Goal: Information Seeking & Learning: Understand process/instructions

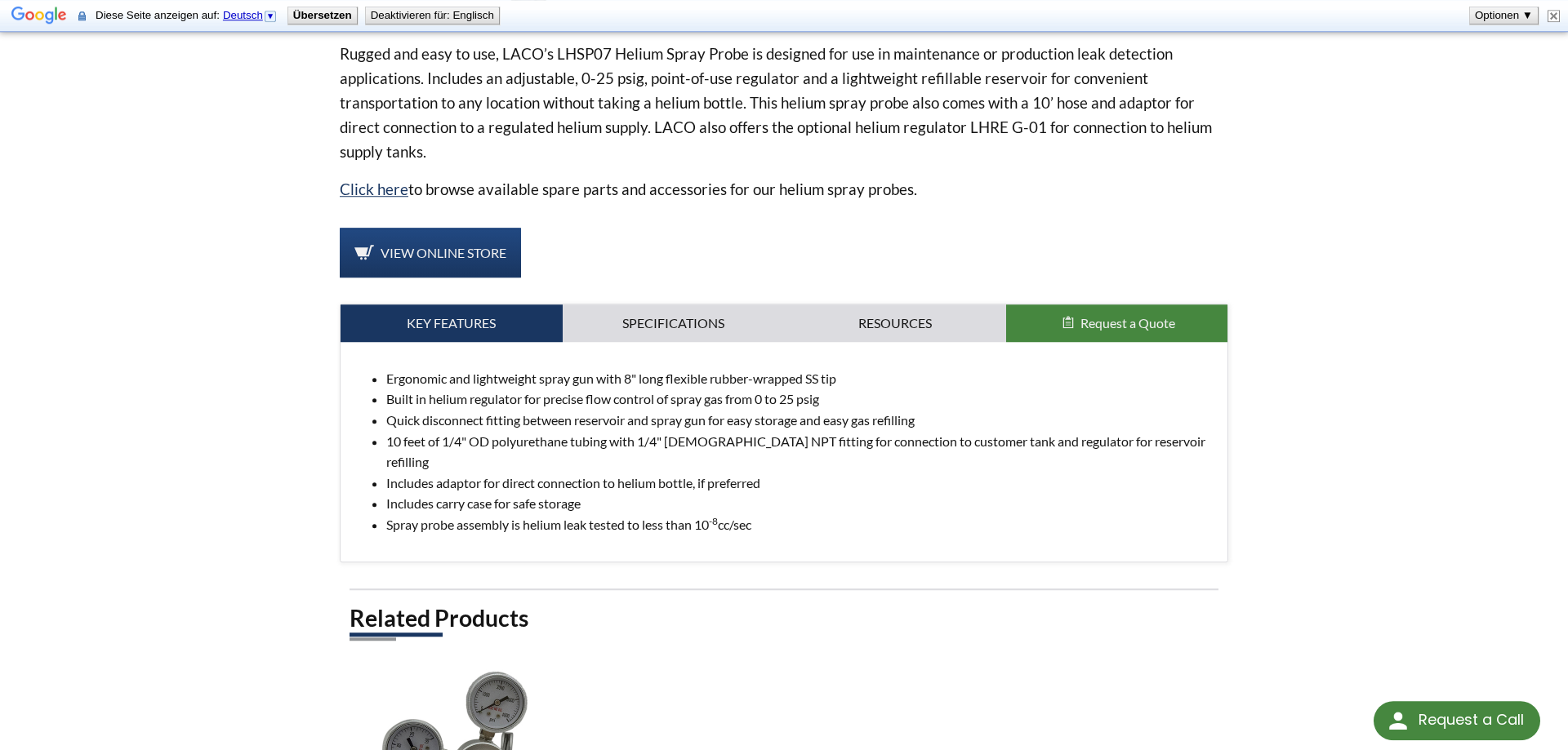
scroll to position [469, 0]
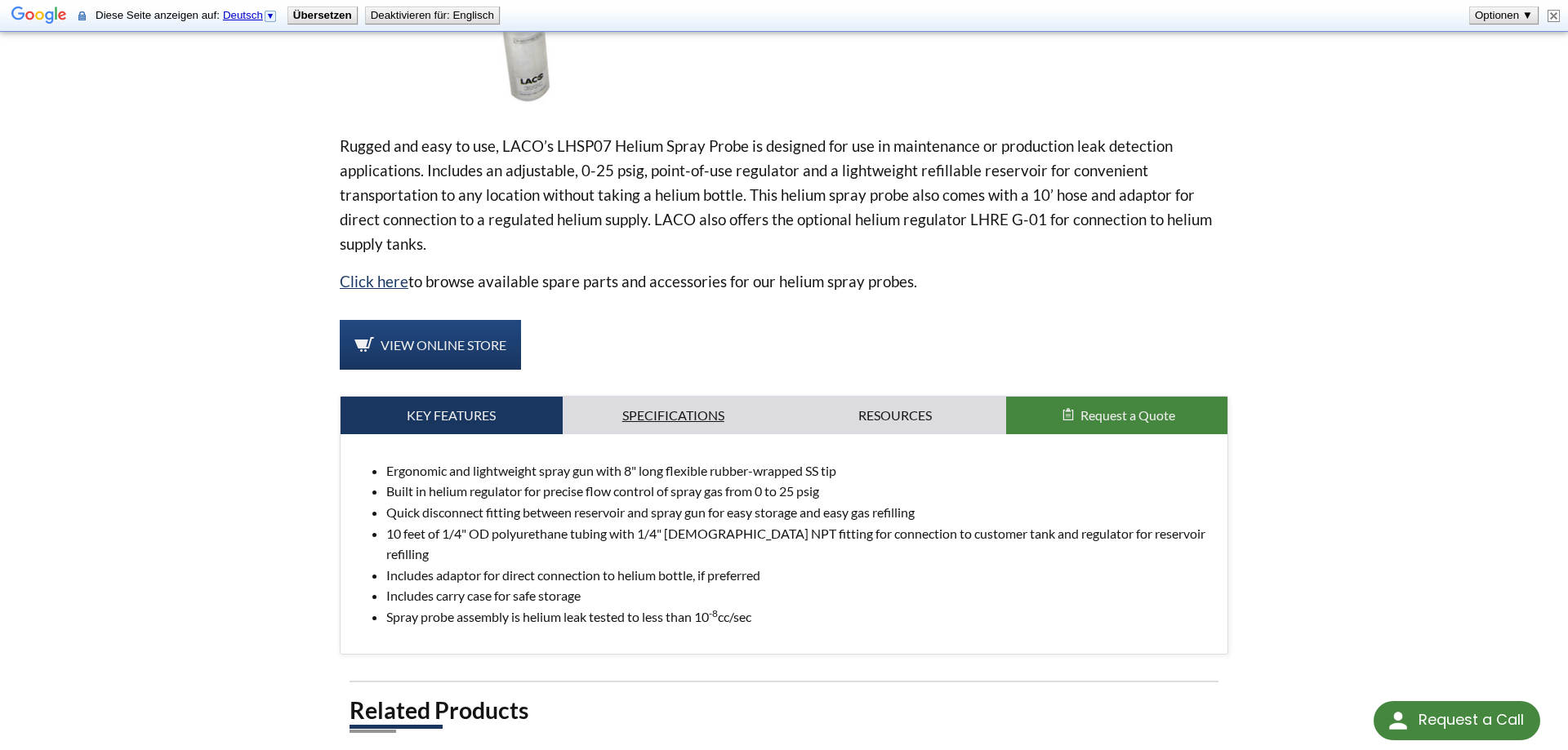
click at [682, 418] on link "Specifications" at bounding box center [674, 416] width 222 height 38
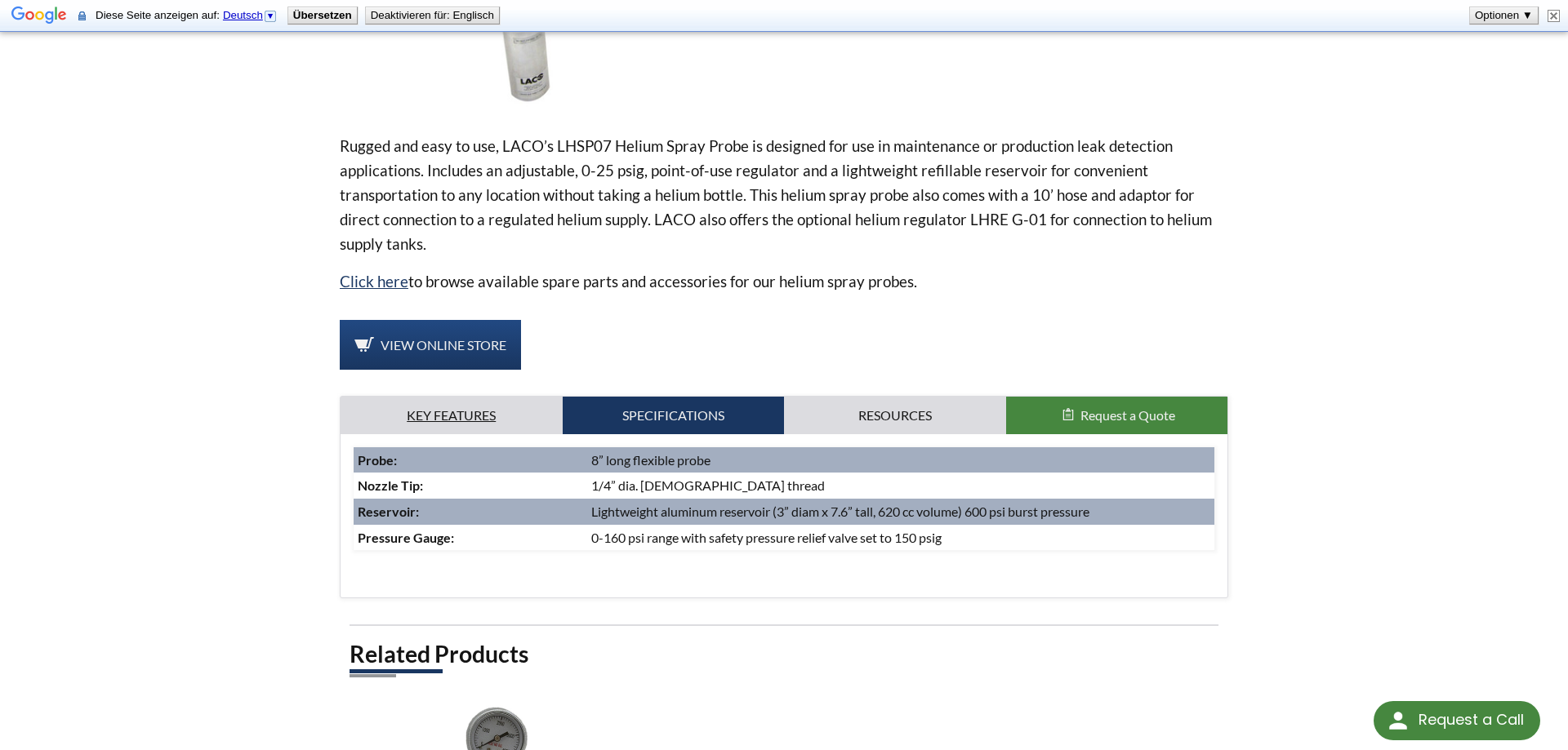
click at [474, 405] on link "Key Features" at bounding box center [451, 416] width 222 height 38
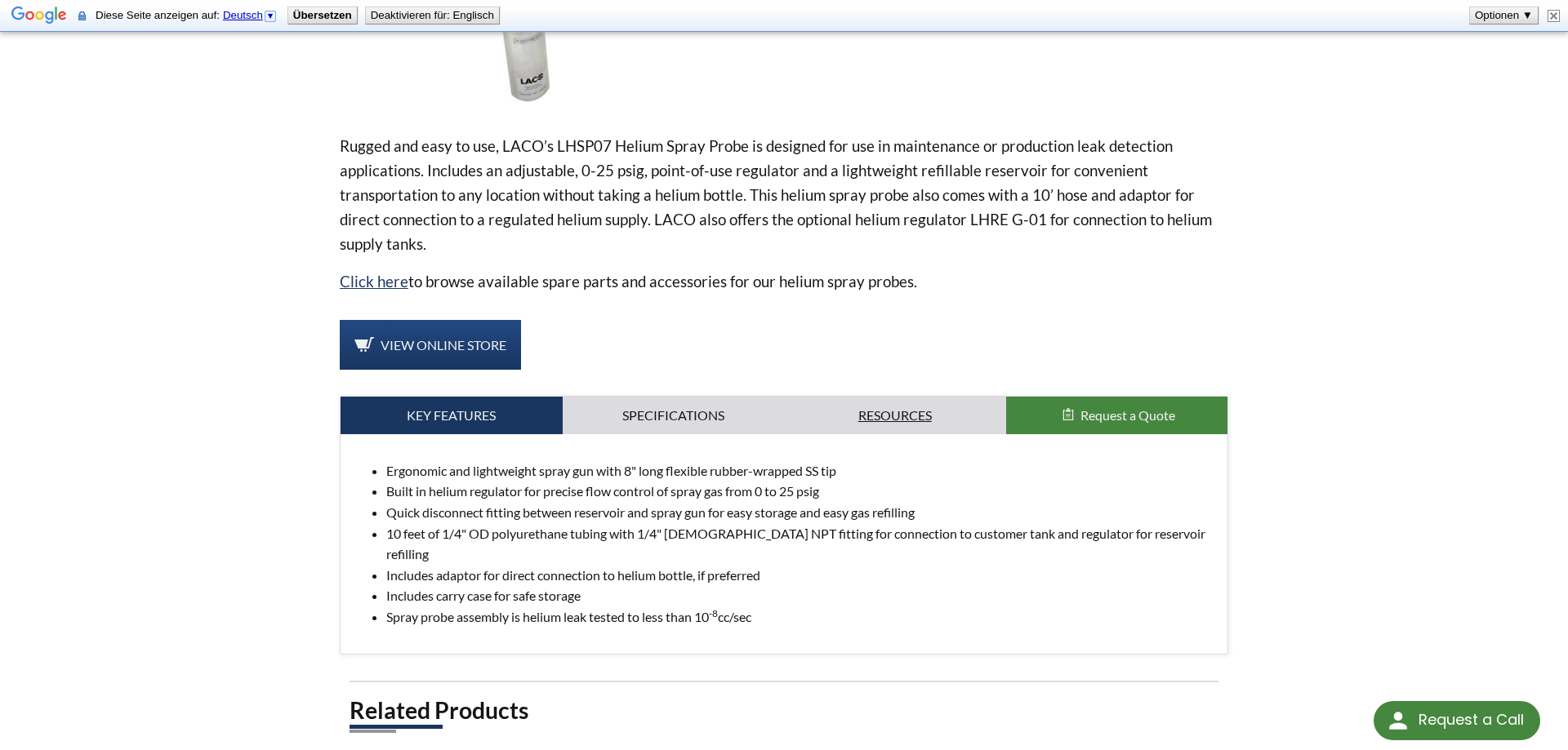
click at [917, 405] on link "Resources" at bounding box center [894, 416] width 222 height 38
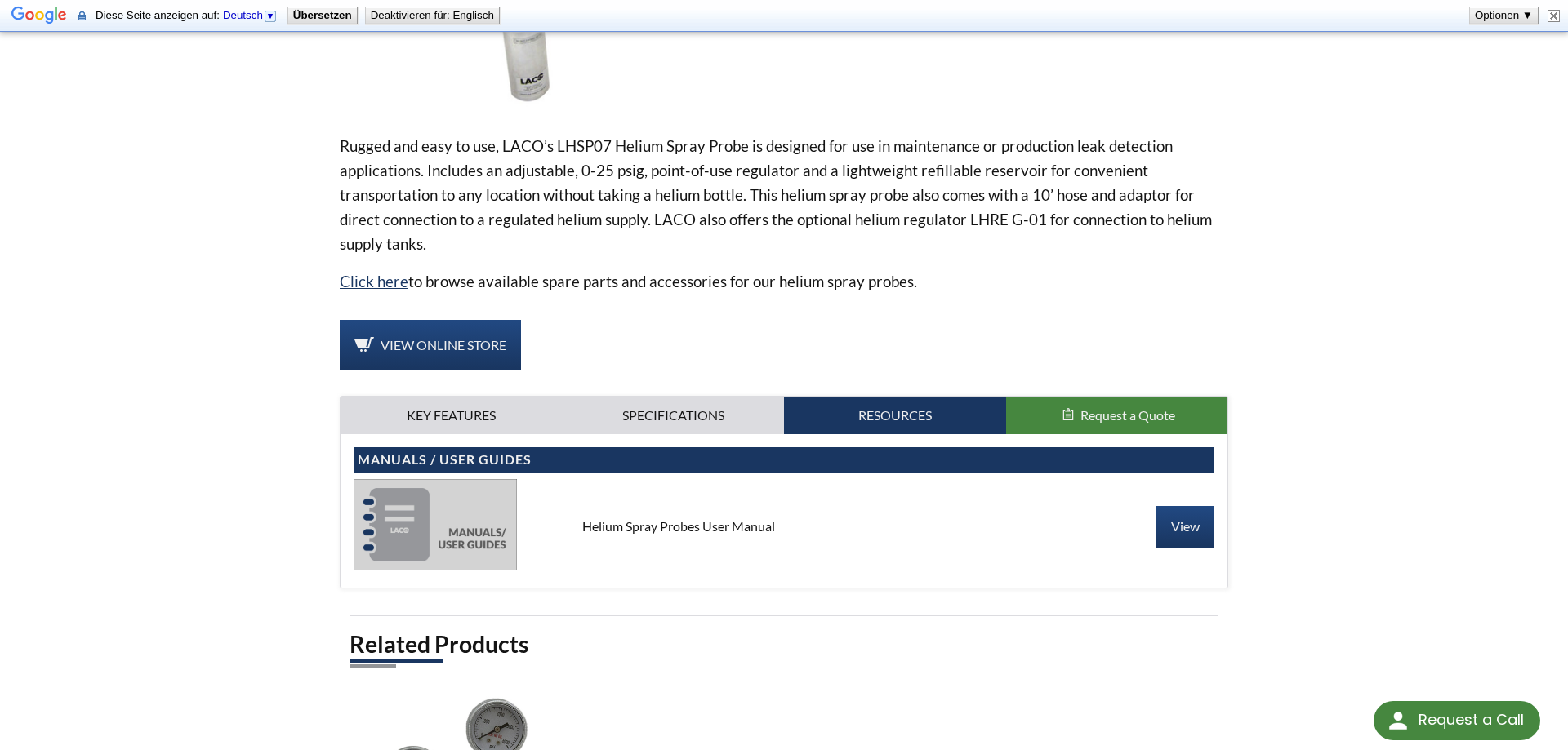
click at [406, 524] on img at bounding box center [435, 525] width 163 height 92
click at [1182, 525] on link "View" at bounding box center [1185, 527] width 58 height 41
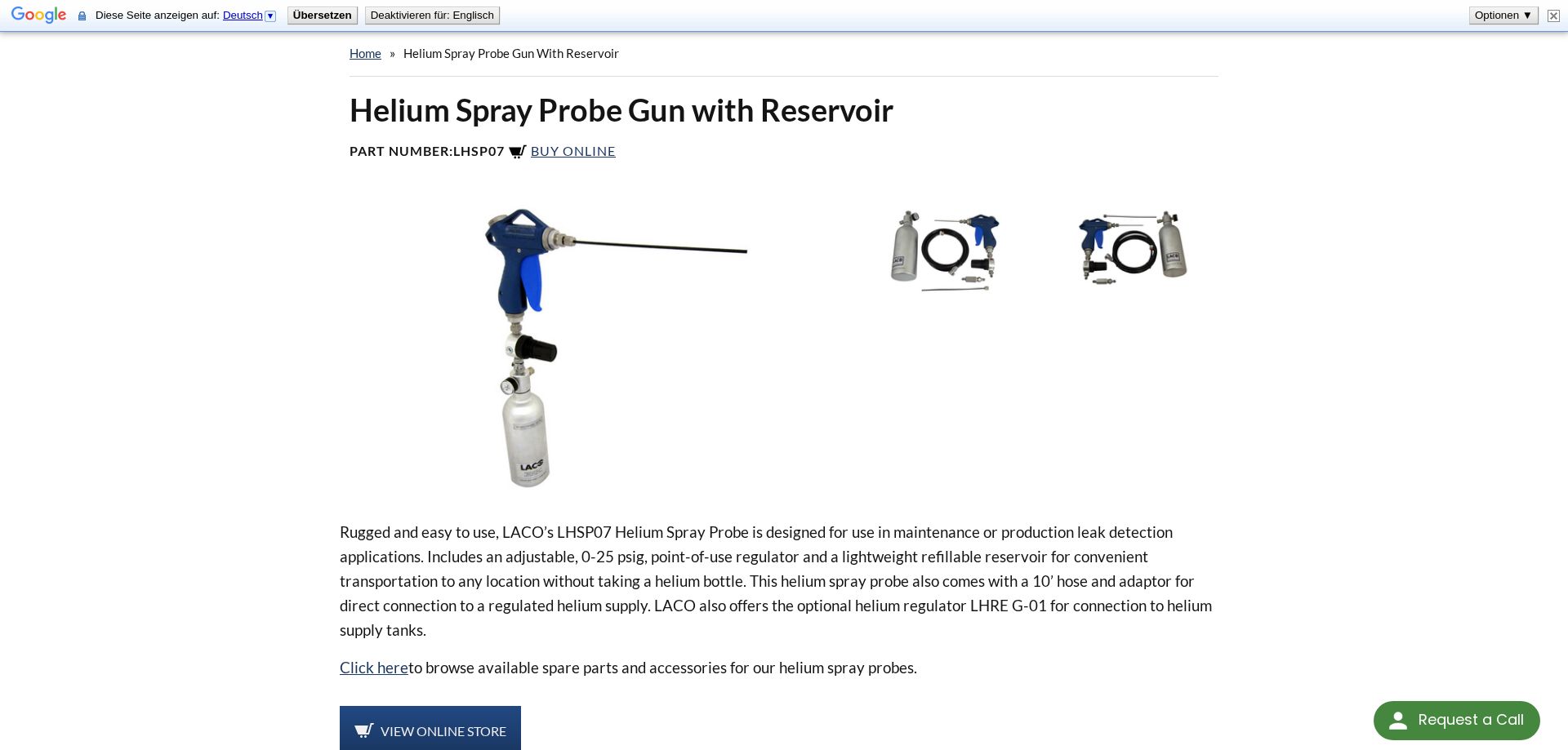
scroll to position [83, 0]
click at [532, 265] on img at bounding box center [599, 346] width 520 height 291
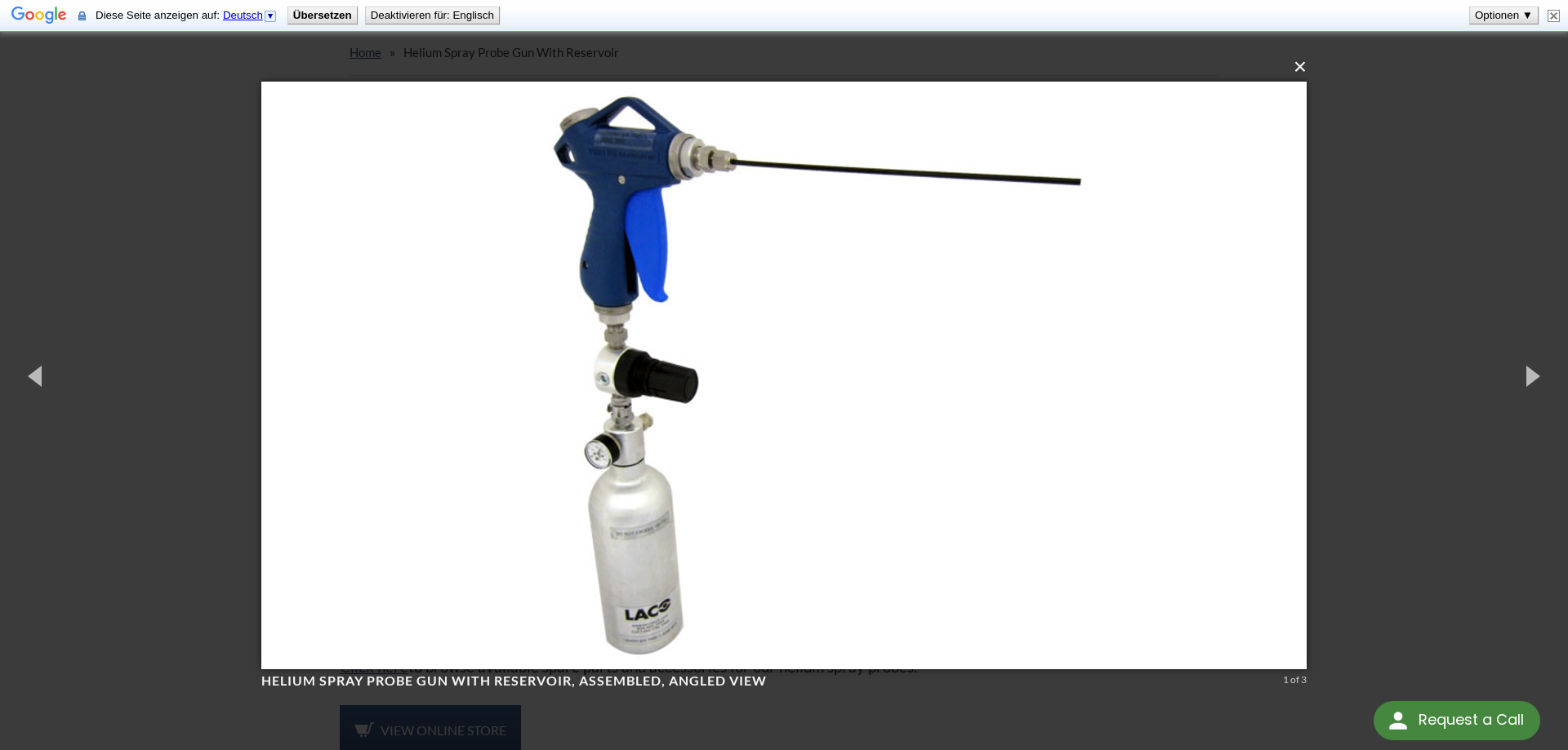
click at [1304, 63] on button "×" at bounding box center [789, 66] width 1045 height 36
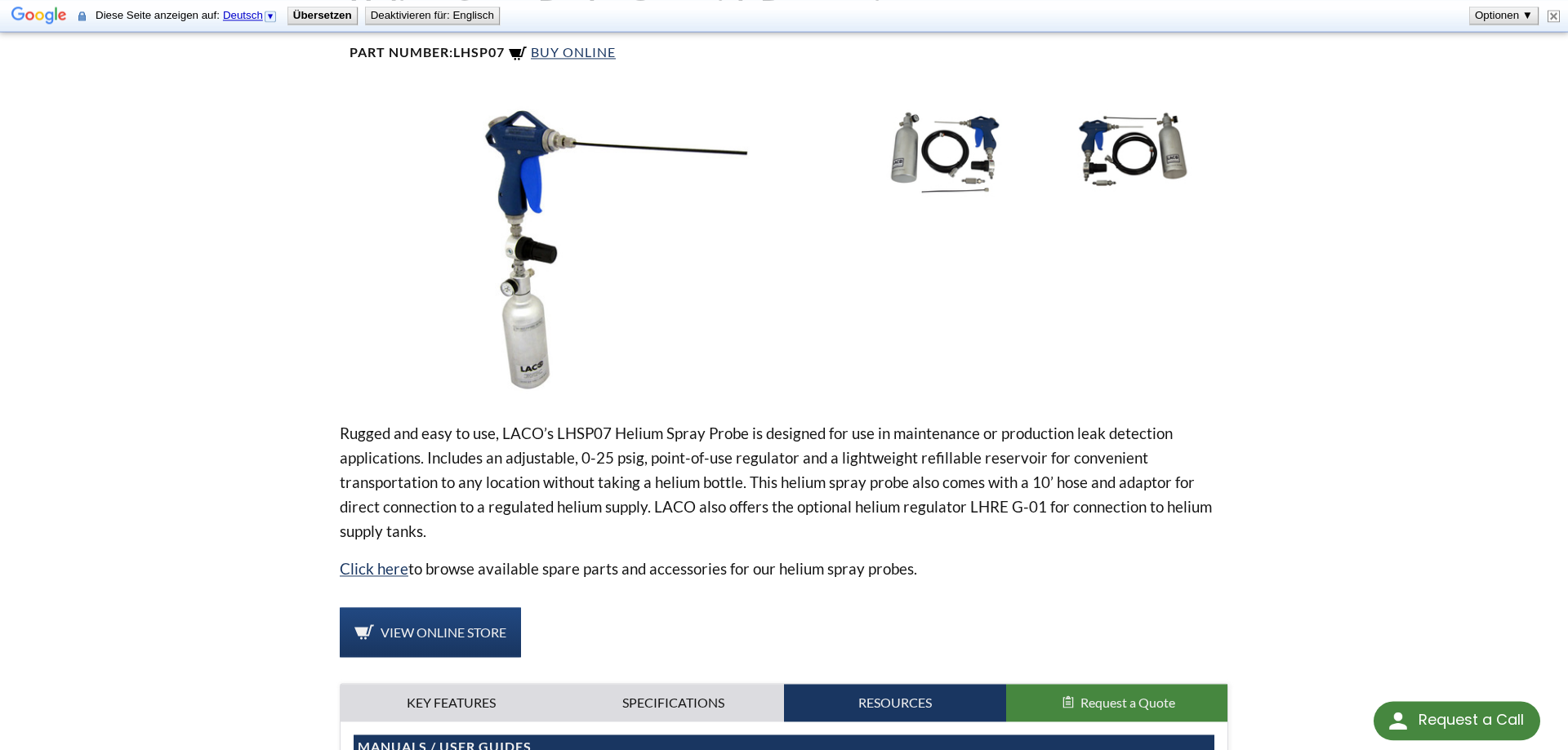
scroll to position [500, 0]
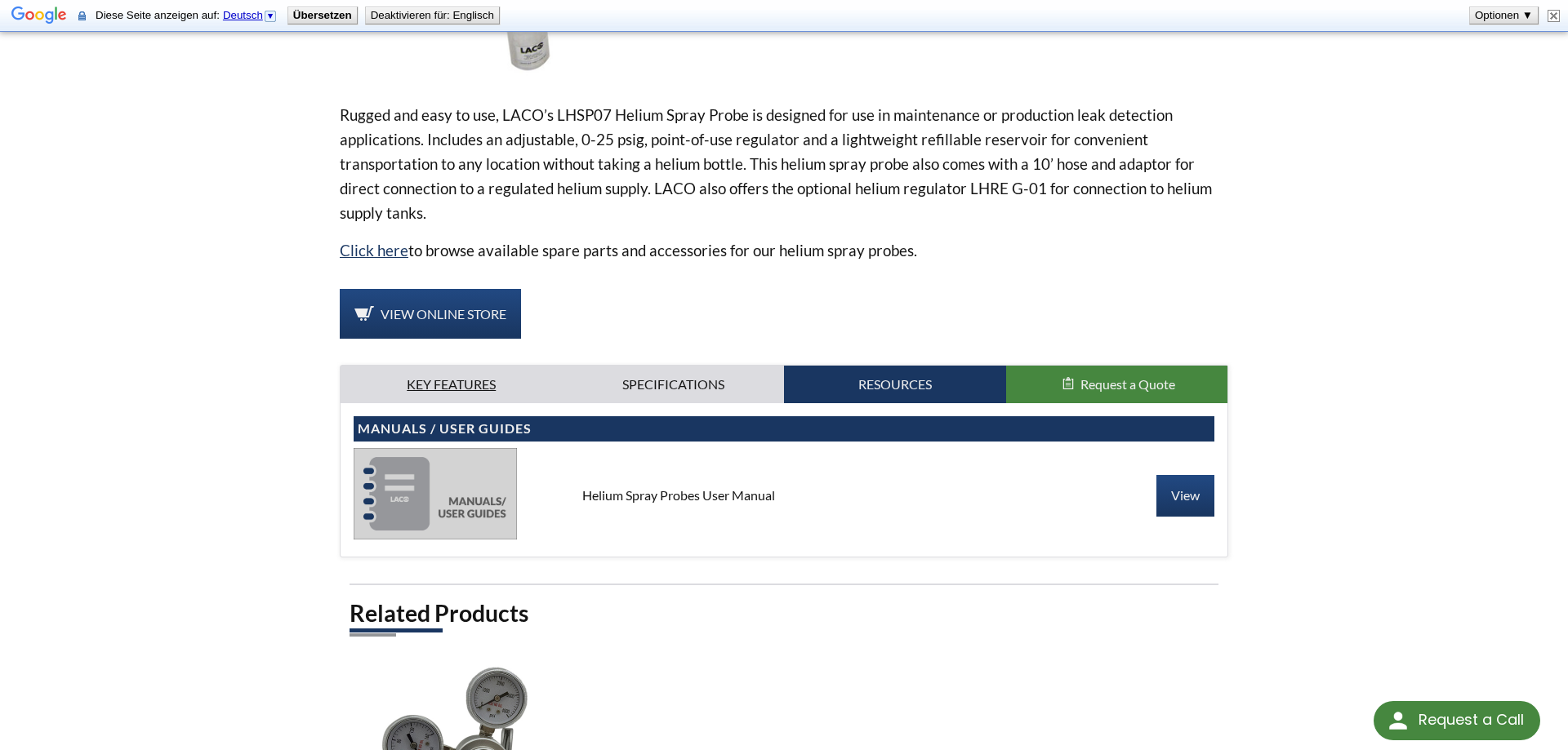
click at [459, 387] on link "Key Features" at bounding box center [451, 385] width 222 height 38
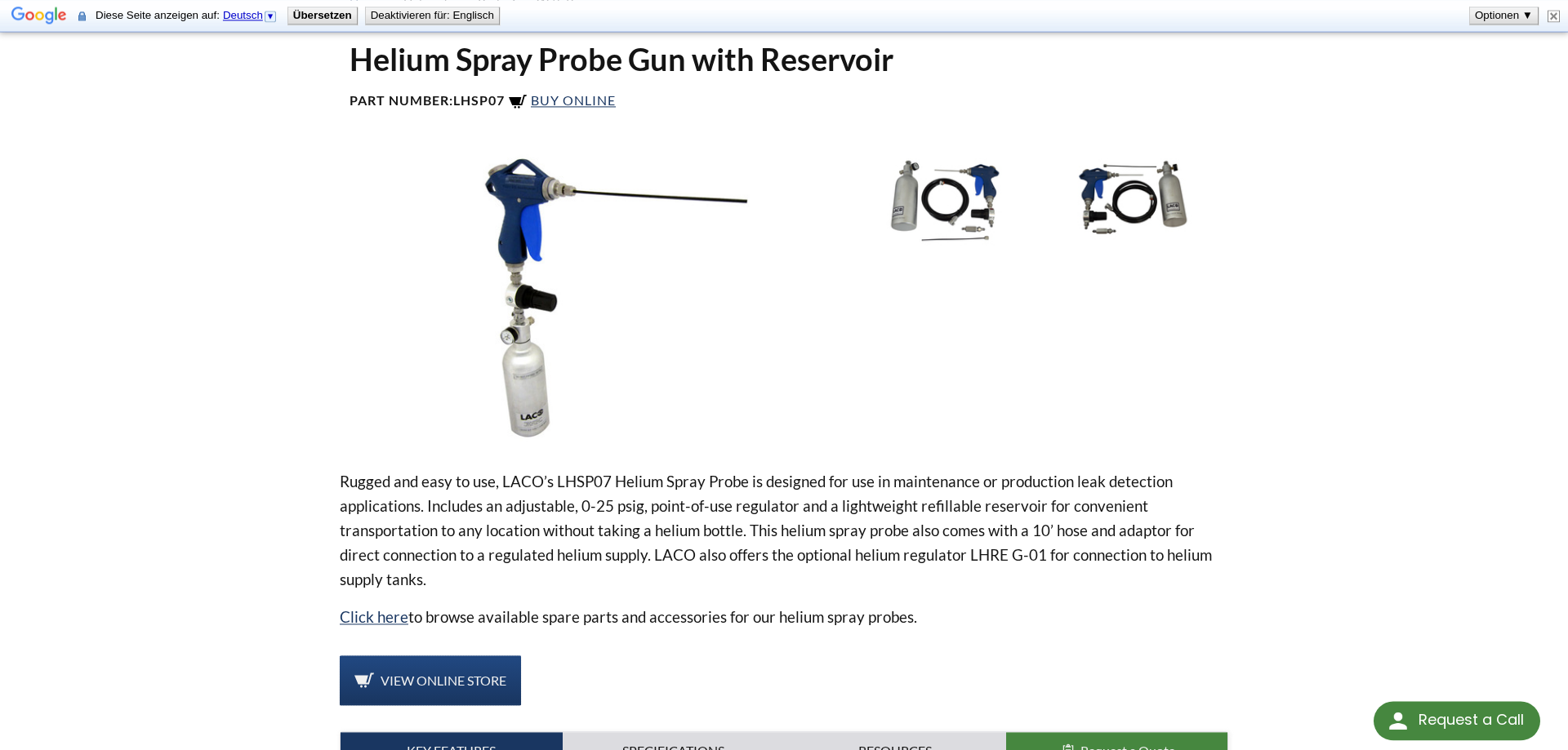
scroll to position [52, 0]
